Goal: Navigation & Orientation: Find specific page/section

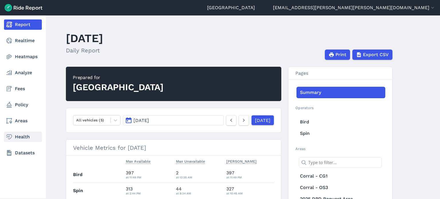
click at [24, 134] on link "Health" at bounding box center [23, 137] width 38 height 10
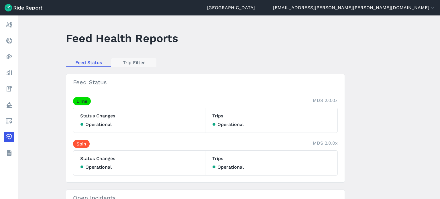
click at [131, 61] on link "Trip Filter" at bounding box center [133, 62] width 45 height 9
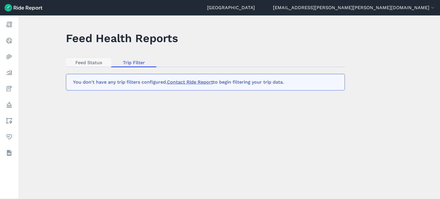
click at [81, 60] on link "Feed Status" at bounding box center [88, 62] width 45 height 9
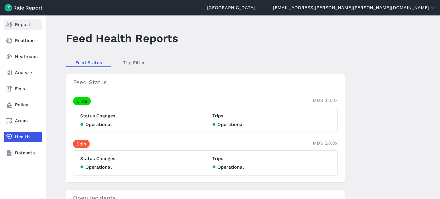
click at [28, 26] on link "Report" at bounding box center [23, 24] width 38 height 10
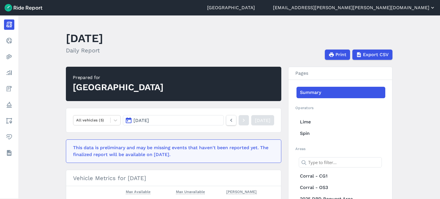
click at [433, 9] on icon "button" at bounding box center [433, 8] width 6 height 6
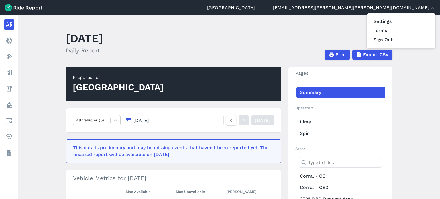
click at [404, 16] on div "Settings Terms Sign Out" at bounding box center [401, 30] width 69 height 34
click at [400, 19] on link "Settings" at bounding box center [401, 21] width 62 height 9
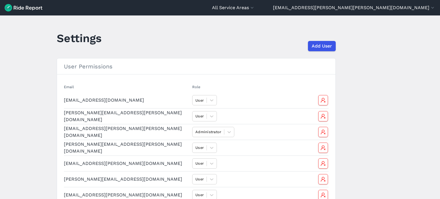
click at [5, 8] on img at bounding box center [24, 7] width 38 height 7
